Goal: Information Seeking & Learning: Find specific fact

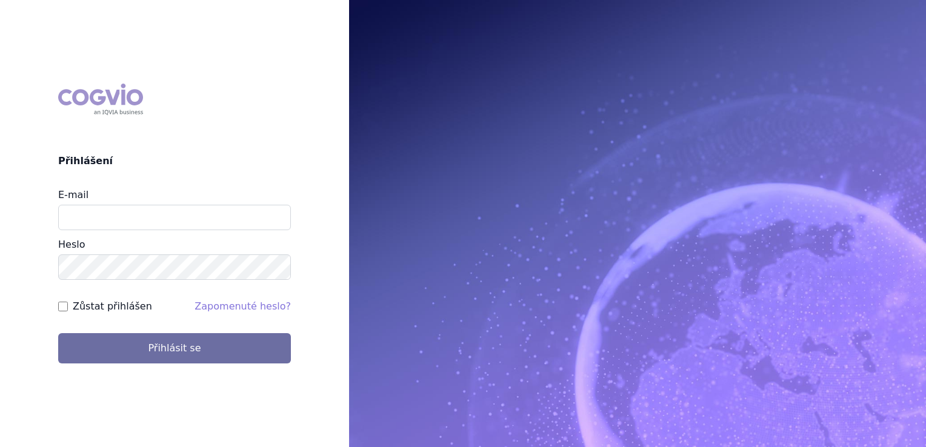
type input "klara.koubkova.ext@boehringer-ingelheim.com"
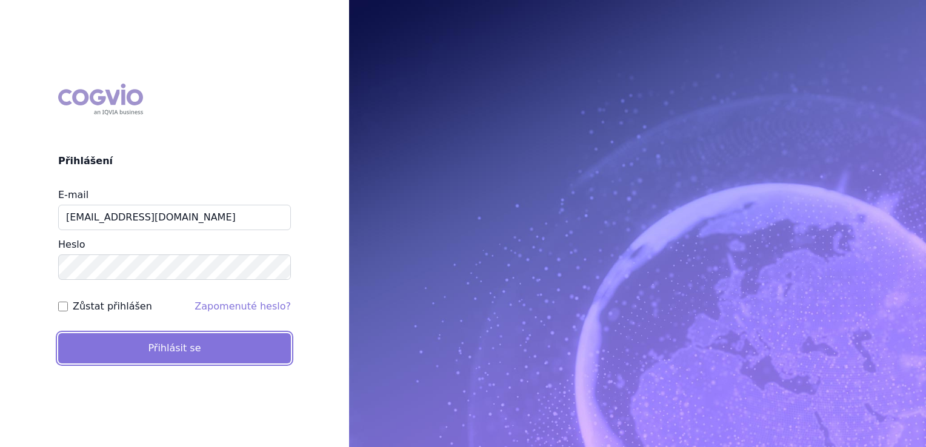
click at [173, 351] on button "Přihlásit se" at bounding box center [174, 348] width 233 height 30
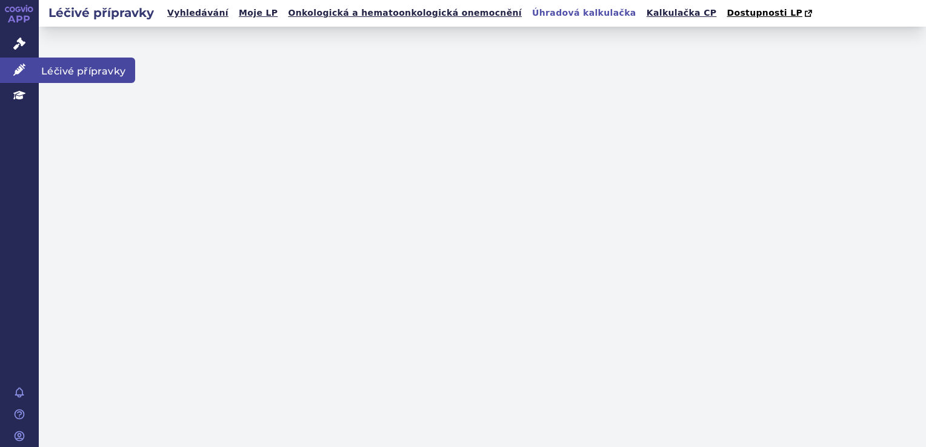
click at [8, 71] on link "Léčivé přípravky" at bounding box center [19, 70] width 39 height 25
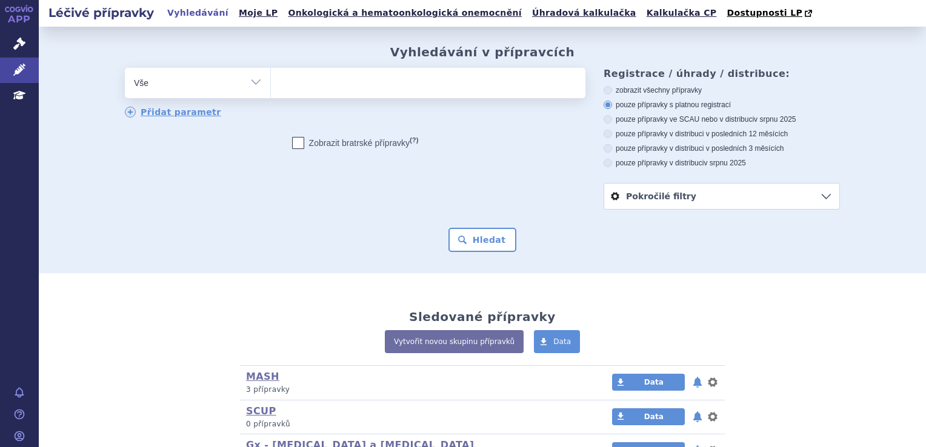
click at [430, 77] on ul at bounding box center [428, 80] width 314 height 25
click at [271, 77] on select at bounding box center [270, 82] width 1 height 30
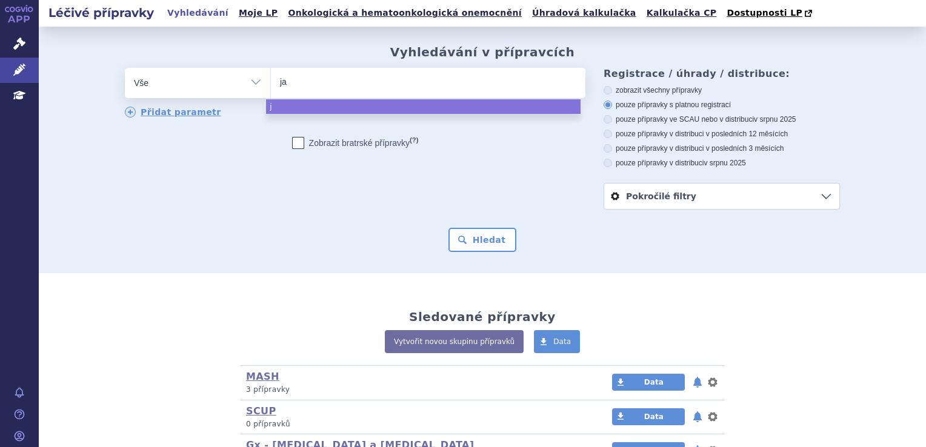
type input "jar"
type input "jard"
type input "jardia"
type input "jardianc"
type input "[MEDICAL_DATA]"
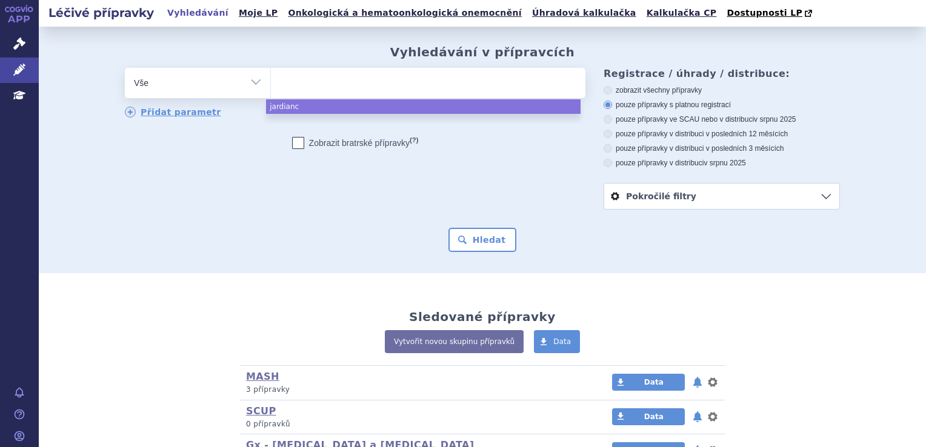
select select "[MEDICAL_DATA]"
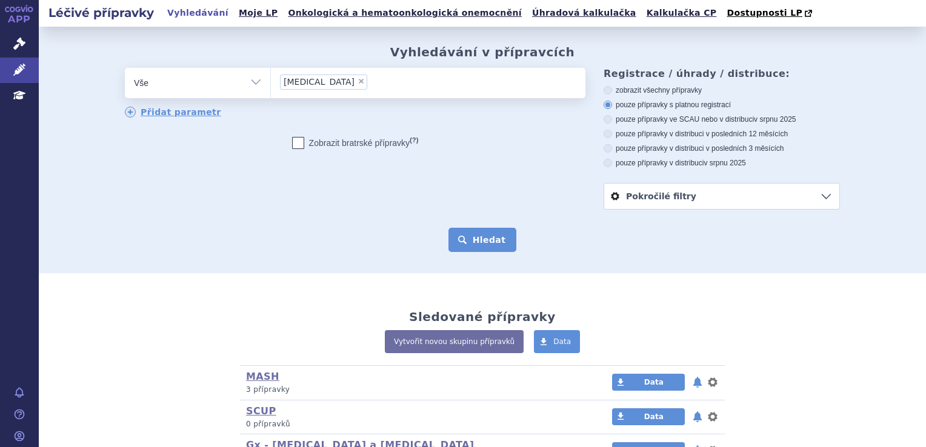
click at [473, 258] on div "Vyhledávání v přípravcích odstranit Vše Přípravek/SUKL kód MAH VPOIS ×" at bounding box center [482, 150] width 887 height 247
click at [470, 250] on button "Hledat" at bounding box center [482, 240] width 68 height 24
click at [479, 244] on button "Hledat" at bounding box center [482, 240] width 68 height 24
click at [438, 181] on div "odstranit Vše Přípravek/SUKL kód MAH VPOIS ATC/Aktivní látka" at bounding box center [482, 139] width 715 height 142
click at [475, 239] on button "Hledat" at bounding box center [482, 240] width 68 height 24
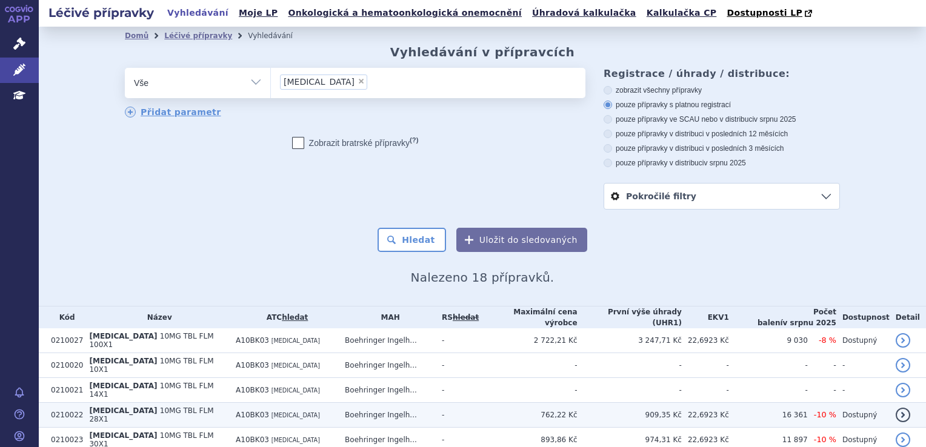
click at [198, 410] on td "JARDIANCE 10MG TBL FLM 28X1" at bounding box center [156, 415] width 147 height 25
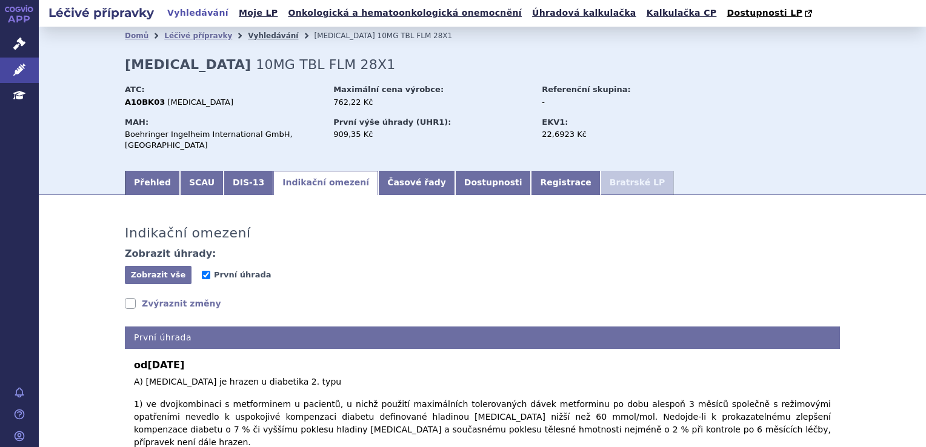
click at [255, 33] on link "Vyhledávání" at bounding box center [273, 36] width 50 height 8
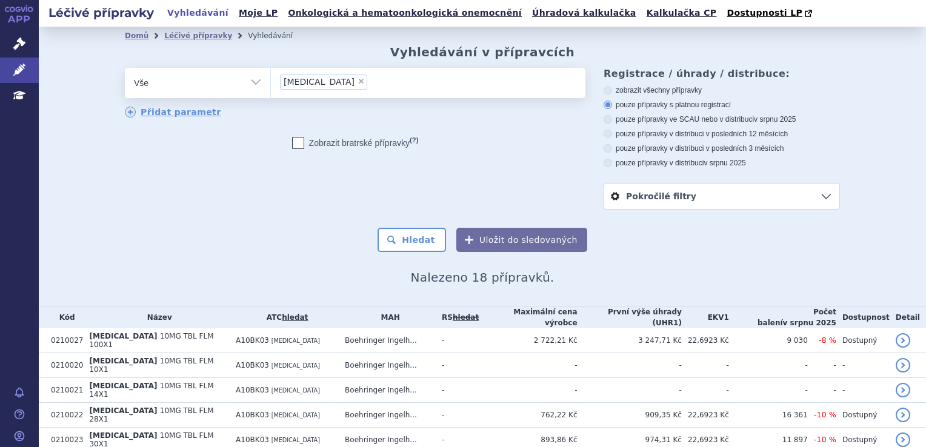
scroll to position [303, 0]
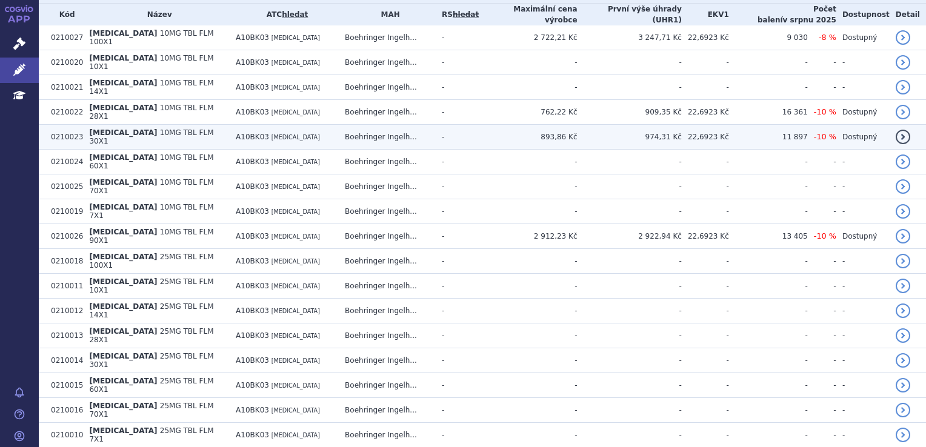
click at [260, 125] on td "A10BK03 [MEDICAL_DATA]" at bounding box center [284, 137] width 109 height 25
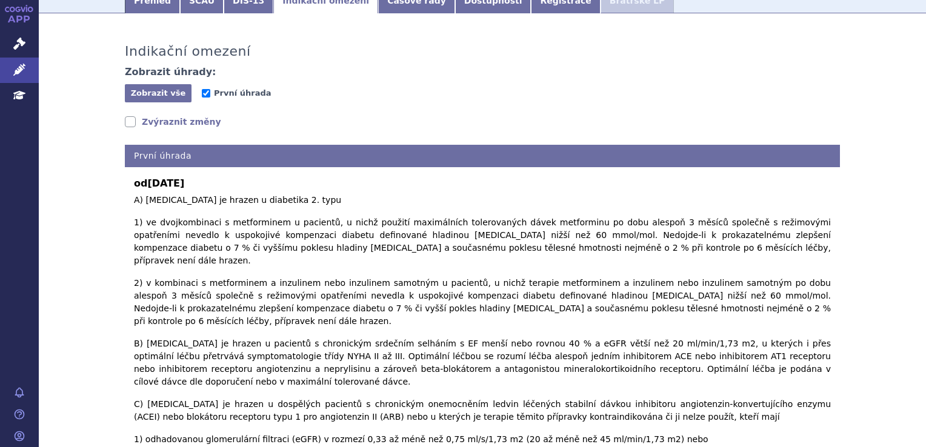
scroll to position [242, 0]
